Goal: Communication & Community: Share content

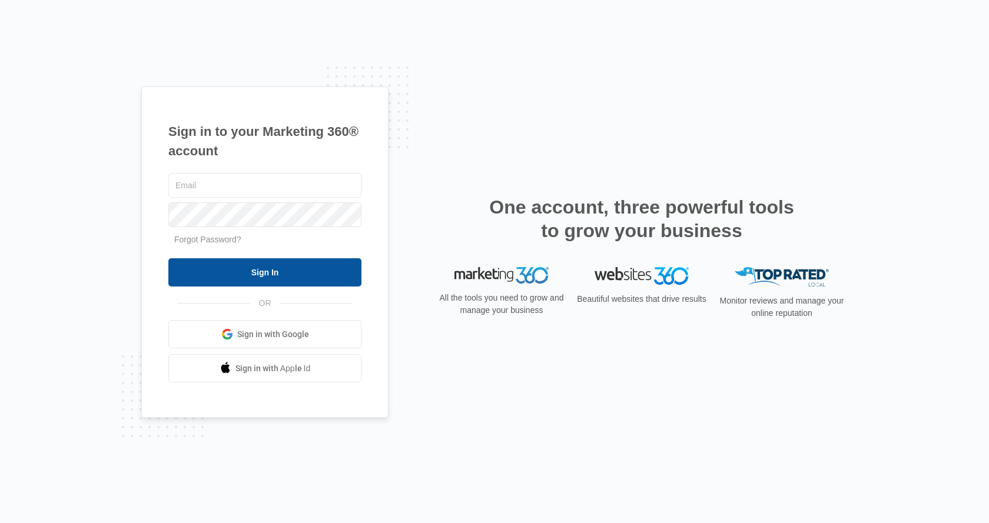
type input "[EMAIL_ADDRESS][DOMAIN_NAME]"
click at [251, 260] on input "Sign In" at bounding box center [264, 272] width 193 height 28
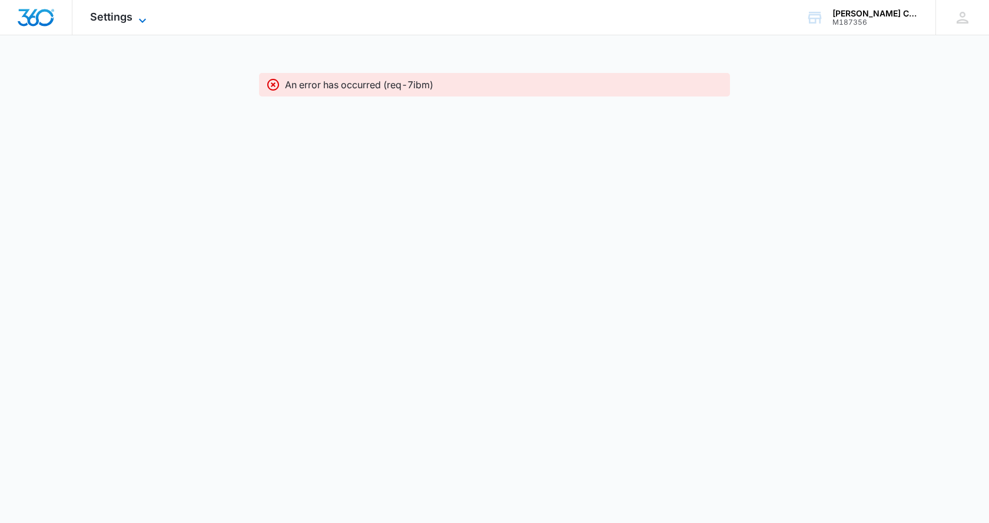
drag, startPoint x: 376, startPoint y: 48, endPoint x: 147, endPoint y: 23, distance: 230.4
click at [338, 47] on div "Settings Apps CRM Social Brand Christi Hubler Chevrolet M187356 Your Accounts V…" at bounding box center [494, 59] width 989 height 118
click at [130, 14] on span "Settings" at bounding box center [111, 17] width 42 height 12
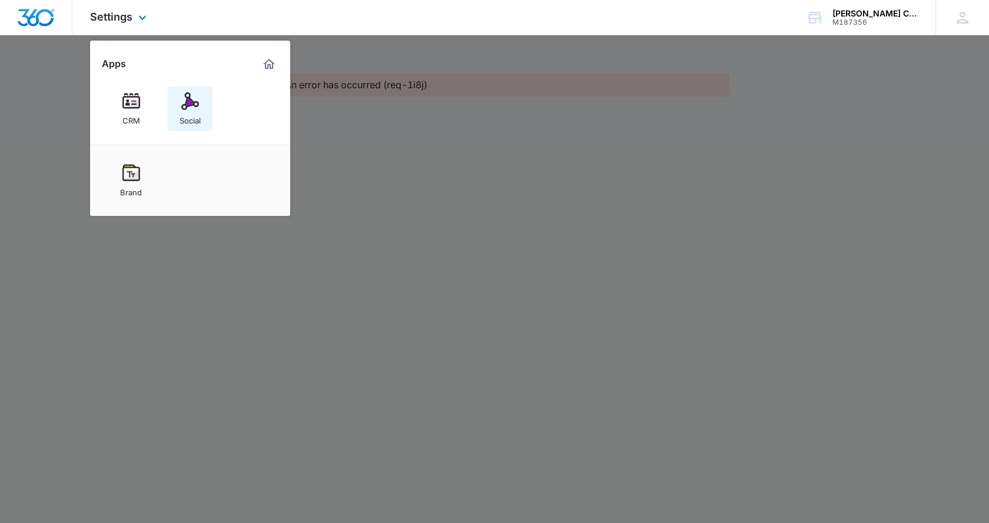
click at [190, 116] on div "Social" at bounding box center [190, 117] width 21 height 15
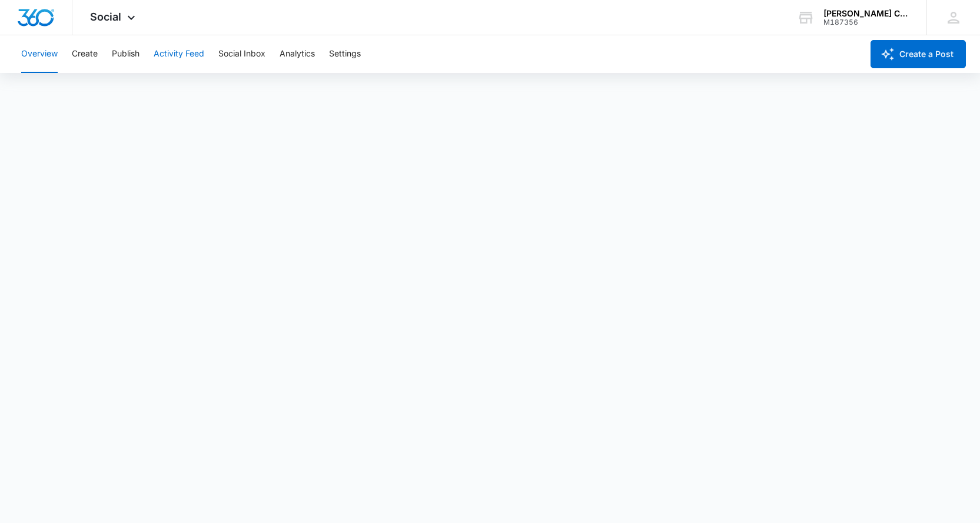
click at [174, 51] on button "Activity Feed" at bounding box center [179, 54] width 51 height 38
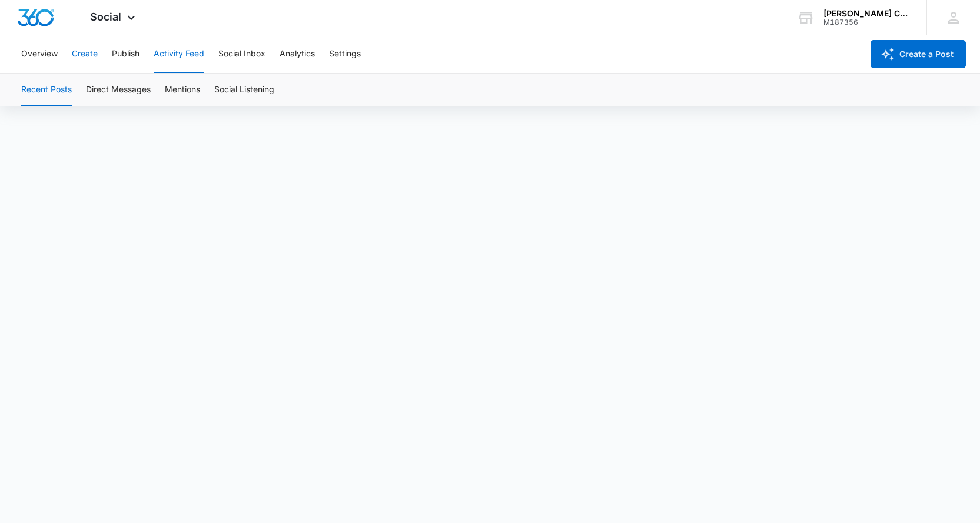
click at [92, 49] on button "Create" at bounding box center [85, 54] width 26 height 38
click at [105, 57] on div "Overview Create Publish Activity Feed Social Inbox Analytics Settings" at bounding box center [438, 54] width 848 height 38
click at [30, 57] on button "Overview" at bounding box center [39, 54] width 37 height 38
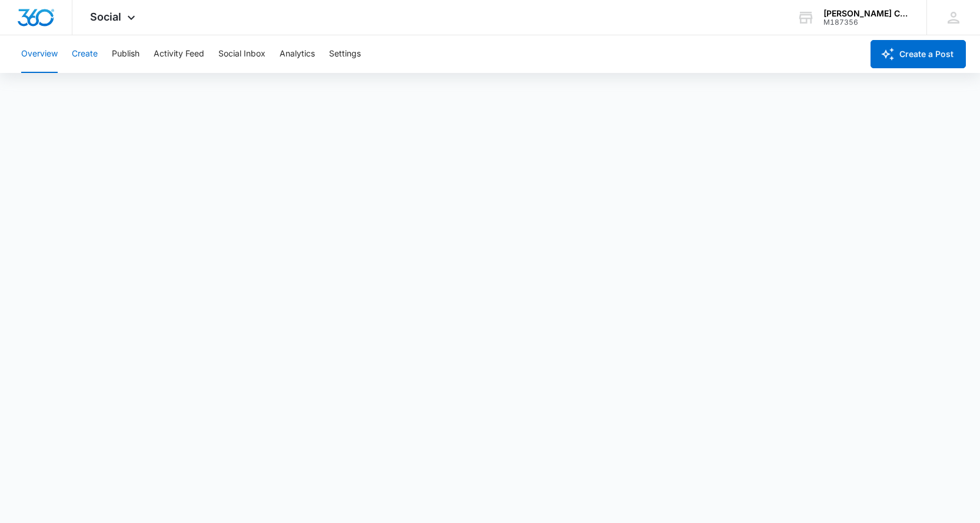
click at [89, 47] on button "Create" at bounding box center [85, 54] width 26 height 38
